Goal: Task Accomplishment & Management: Manage account settings

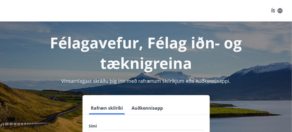
scroll to position [54, 0]
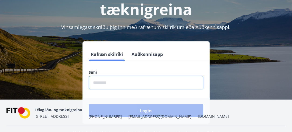
click at [128, 82] on input "phone" at bounding box center [146, 82] width 114 height 13
type input "*"
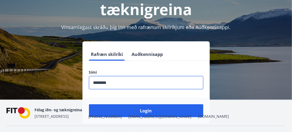
type input "********"
click at [132, 111] on div "Félag iðn- og tæknigreina Stórhöfða 31, 110 Reykjavík +354 535-6000 fit@fit.is …" at bounding box center [131, 113] width 194 height 13
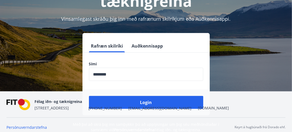
scroll to position [66, 0]
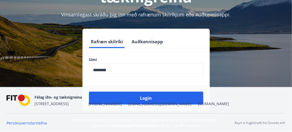
click at [166, 91] on div "Login" at bounding box center [145, 98] width 127 height 26
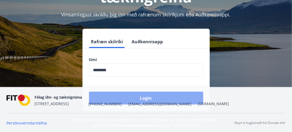
click at [166, 93] on button "Login" at bounding box center [146, 98] width 114 height 13
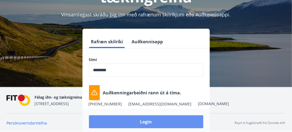
click at [149, 118] on button "Login" at bounding box center [146, 121] width 114 height 13
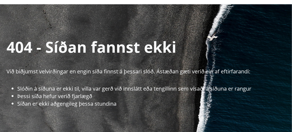
scroll to position [27, 0]
